Goal: Information Seeking & Learning: Find specific page/section

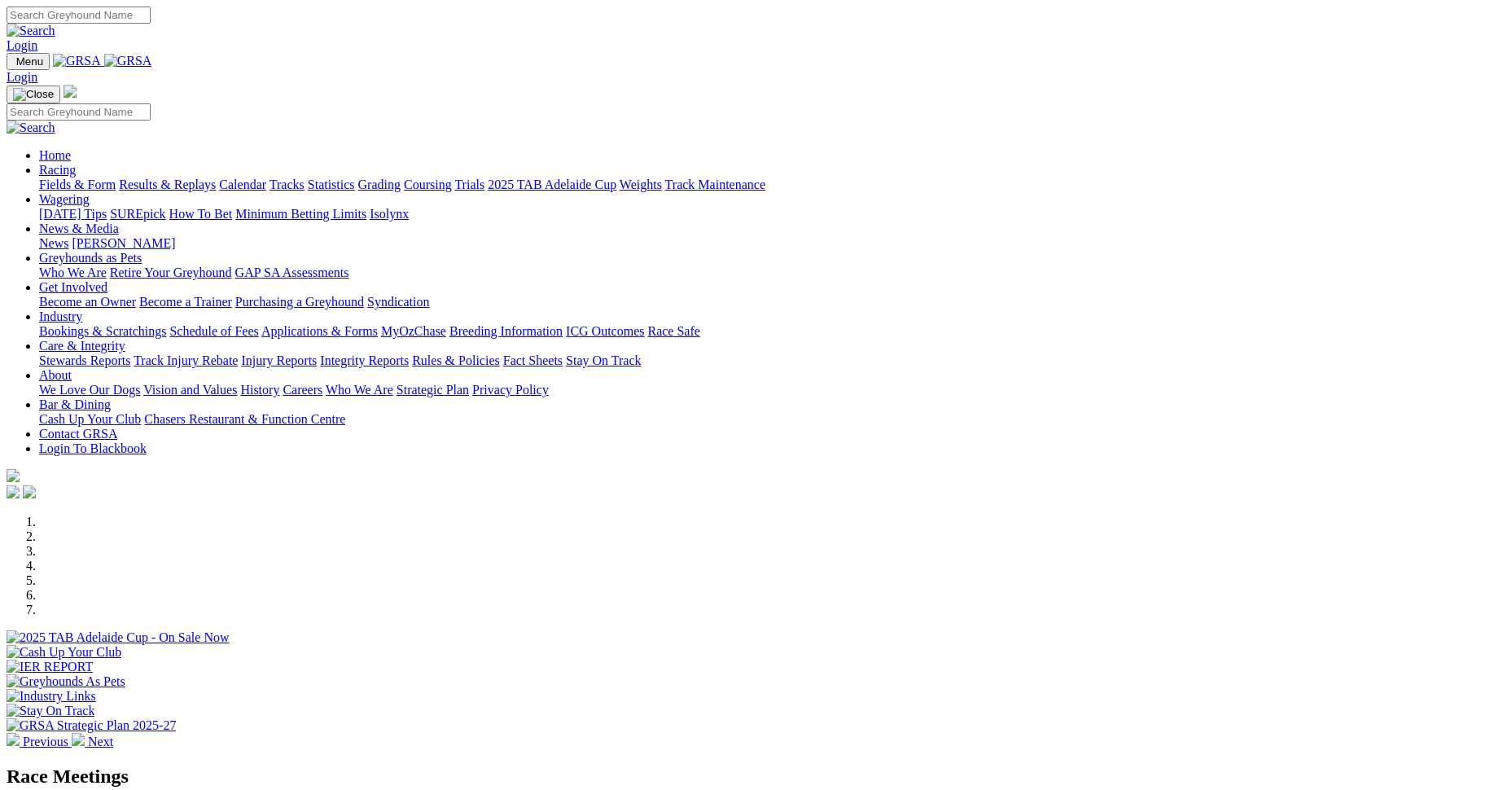
click at [317, 353] on link "Injury Reports" at bounding box center [279, 360] width 76 height 14
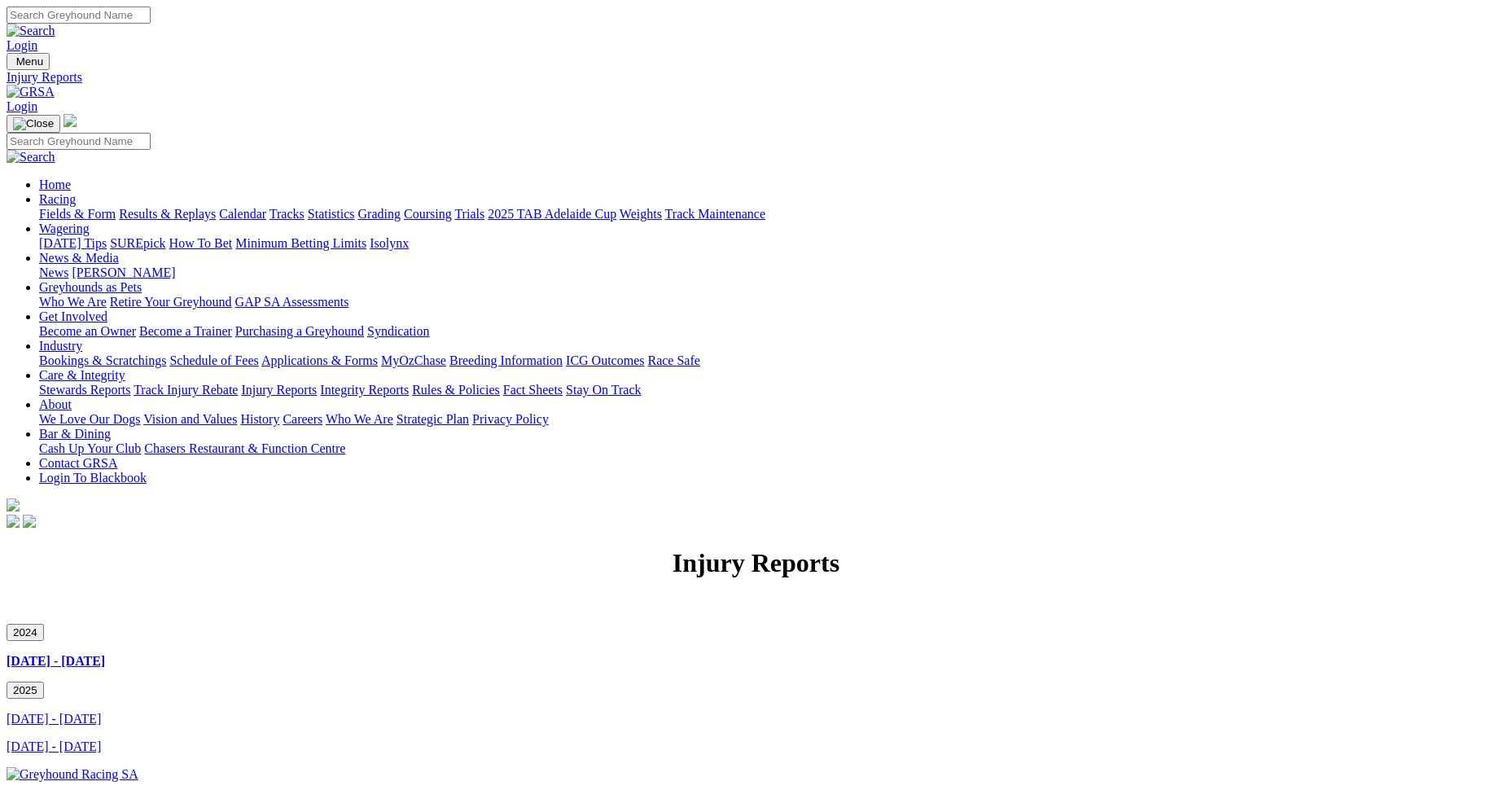
click at [126, 368] on link "Care & Integrity" at bounding box center [82, 375] width 86 height 14
click at [409, 383] on link "Integrity Reports" at bounding box center [364, 390] width 88 height 14
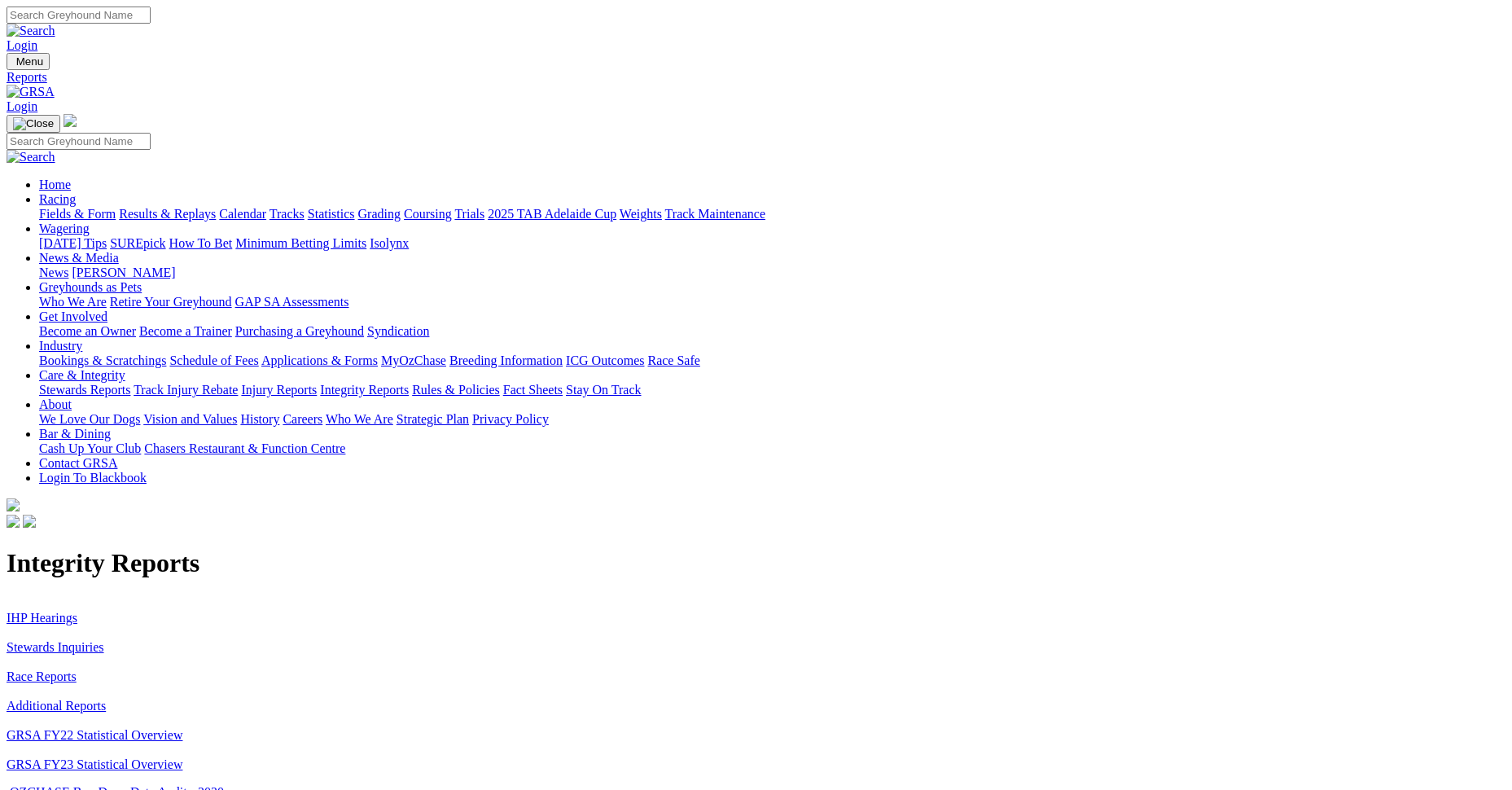
click at [78, 611] on link "IHP Hearings" at bounding box center [42, 618] width 71 height 14
click at [104, 640] on link "Stewards Inquiries" at bounding box center [56, 647] width 98 height 14
